Goal: Navigation & Orientation: Understand site structure

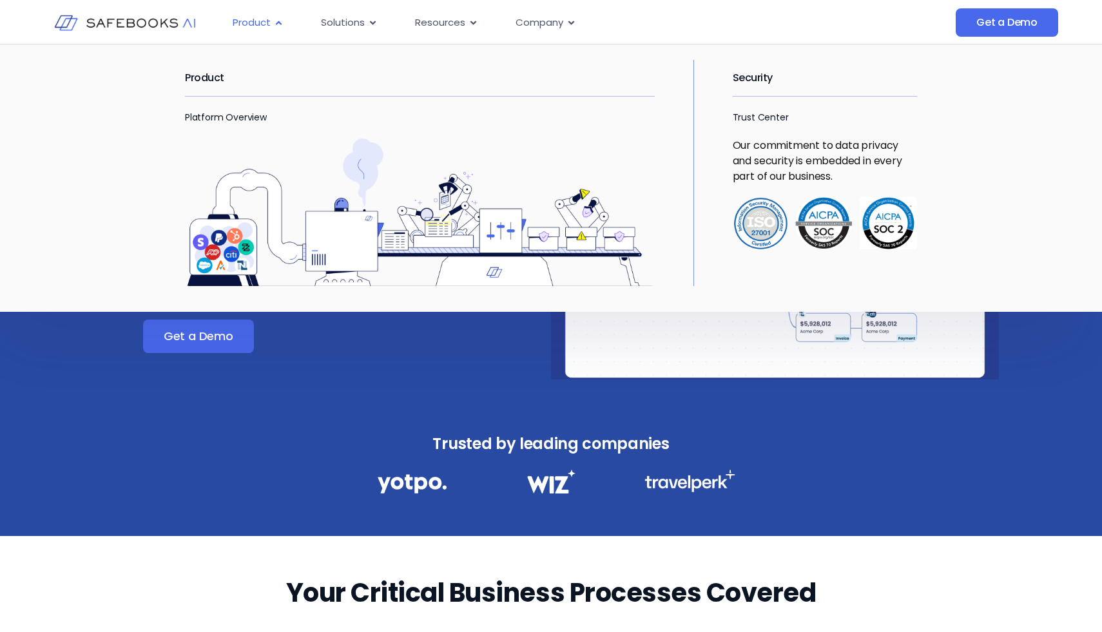
click at [261, 20] on span "Product" at bounding box center [252, 22] width 38 height 15
click at [213, 115] on link "Platform Overview" at bounding box center [226, 117] width 82 height 13
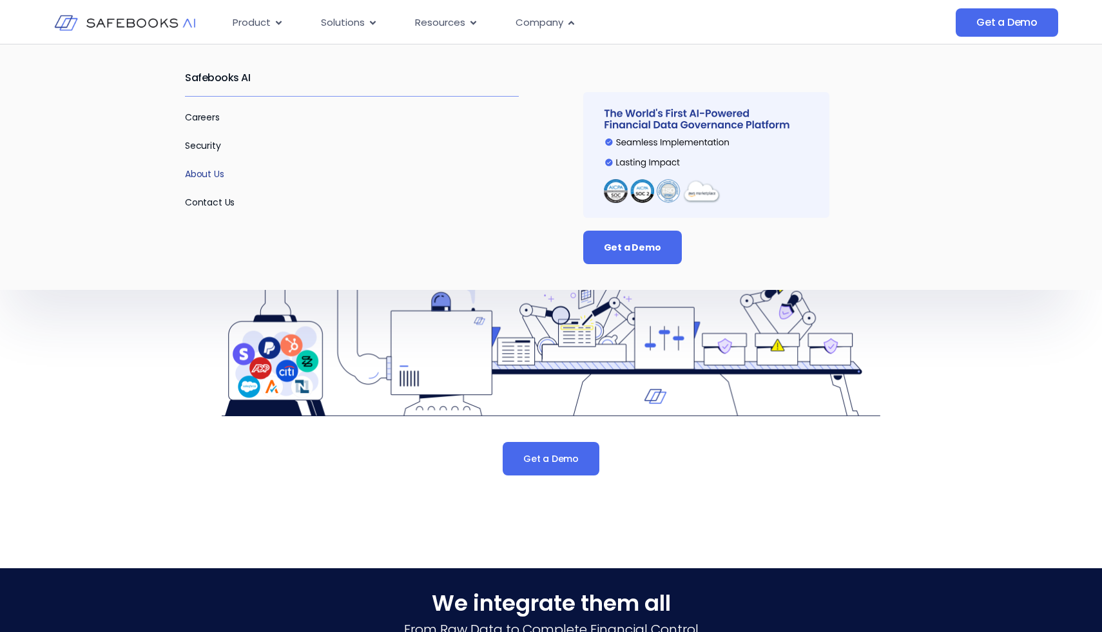
click at [203, 174] on link "About Us" at bounding box center [204, 174] width 39 height 13
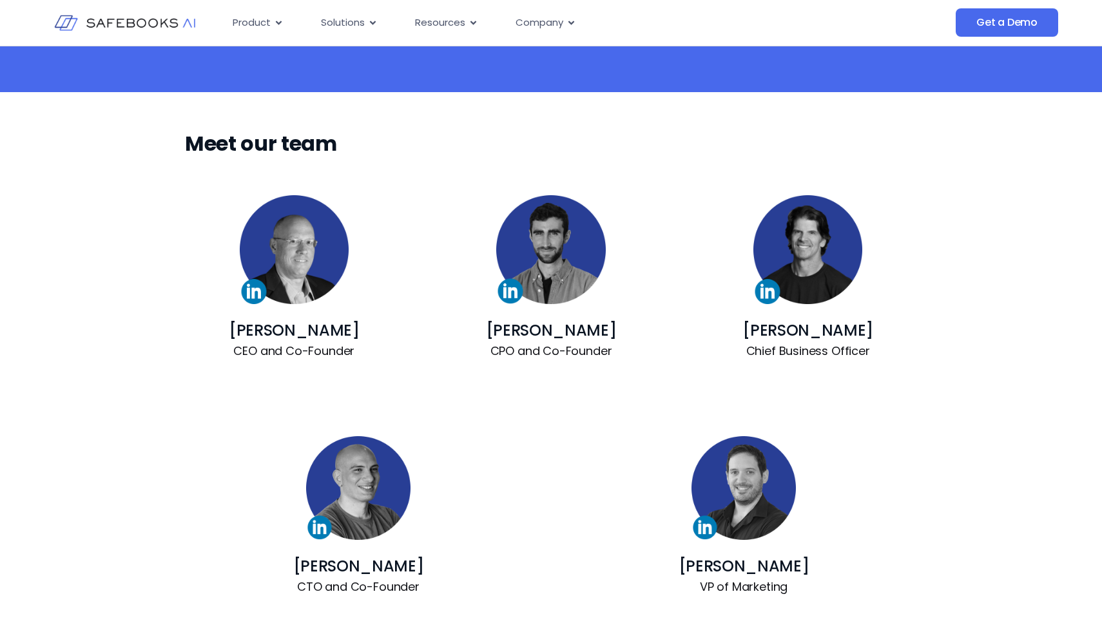
scroll to position [759, 0]
